Goal: Communication & Community: Answer question/provide support

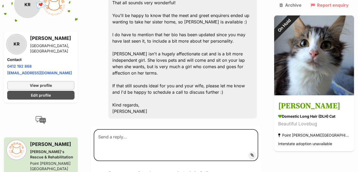
scroll to position [704, 0]
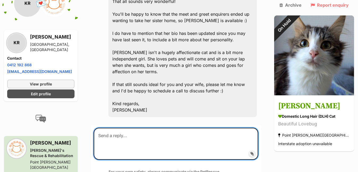
click at [150, 128] on textarea at bounding box center [176, 144] width 165 height 32
type textarea "Thank you for your reply, We would love to come and meet her...."
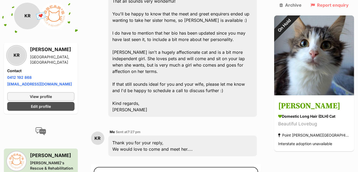
scroll to position [708, 0]
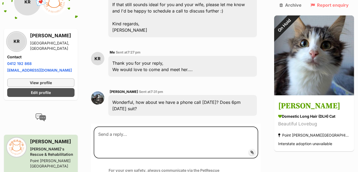
scroll to position [778, 0]
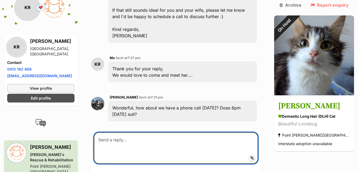
click at [141, 132] on textarea at bounding box center [176, 148] width 165 height 32
type textarea "I"
click at [110, 132] on textarea "Thats fine" at bounding box center [176, 148] width 165 height 32
click at [126, 132] on textarea "That's fine" at bounding box center [176, 148] width 165 height 32
type textarea "That's fine ...0412 192 868"
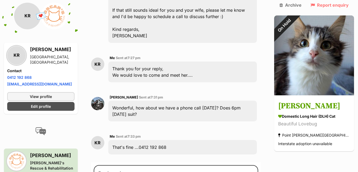
scroll to position [783, 0]
